Goal: Task Accomplishment & Management: Manage account settings

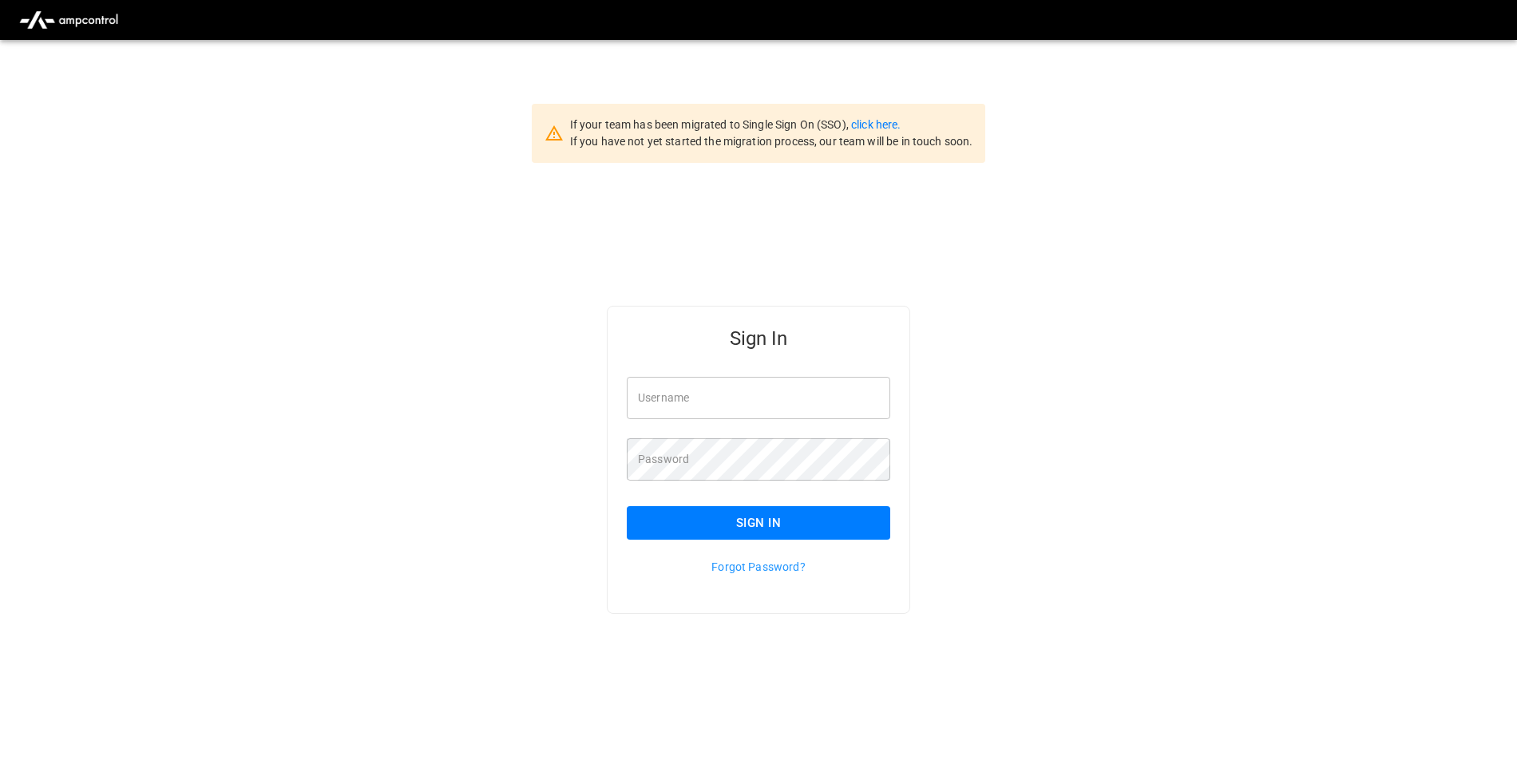
type input "**********"
click at [765, 529] on button "Sign In" at bounding box center [758, 523] width 263 height 34
